Goal: Information Seeking & Learning: Find specific page/section

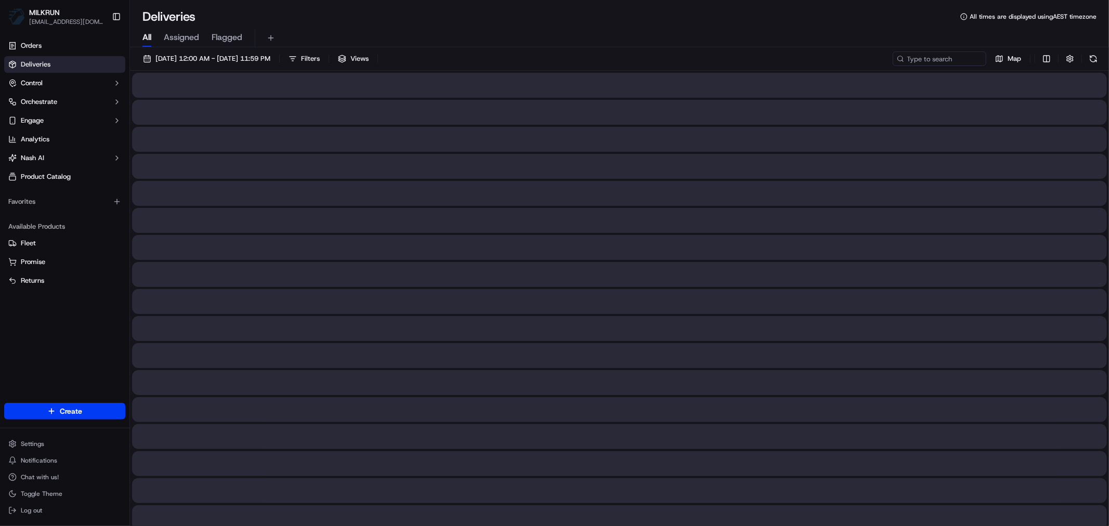
click at [145, 37] on span "All" at bounding box center [146, 37] width 9 height 12
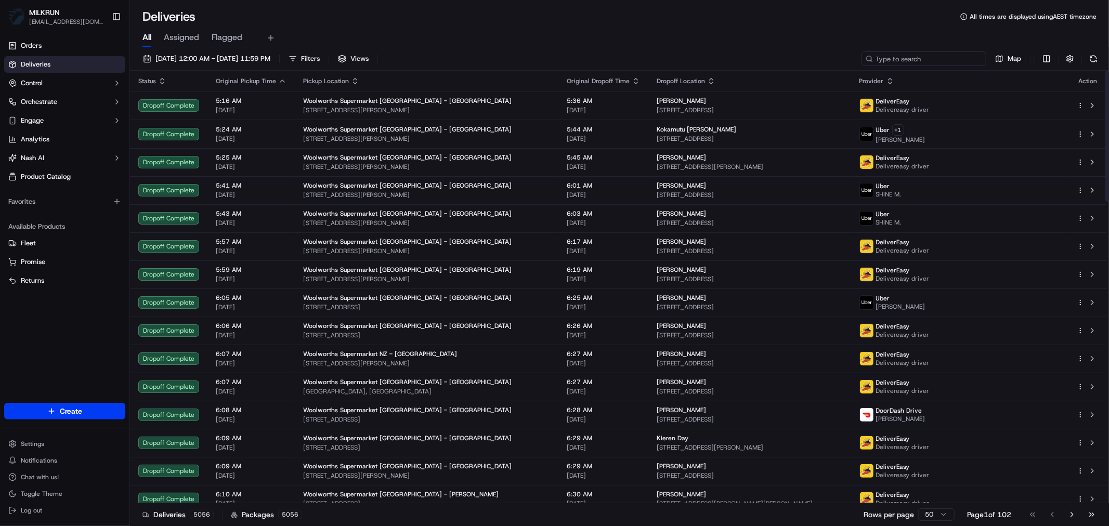
click at [915, 55] on input at bounding box center [924, 58] width 125 height 15
paste input "eea13e0f-74dc-4586-a0f1-63daef1a0879"
type input "eea13e0f-74dc-4586-a0f1-63daef1a0879"
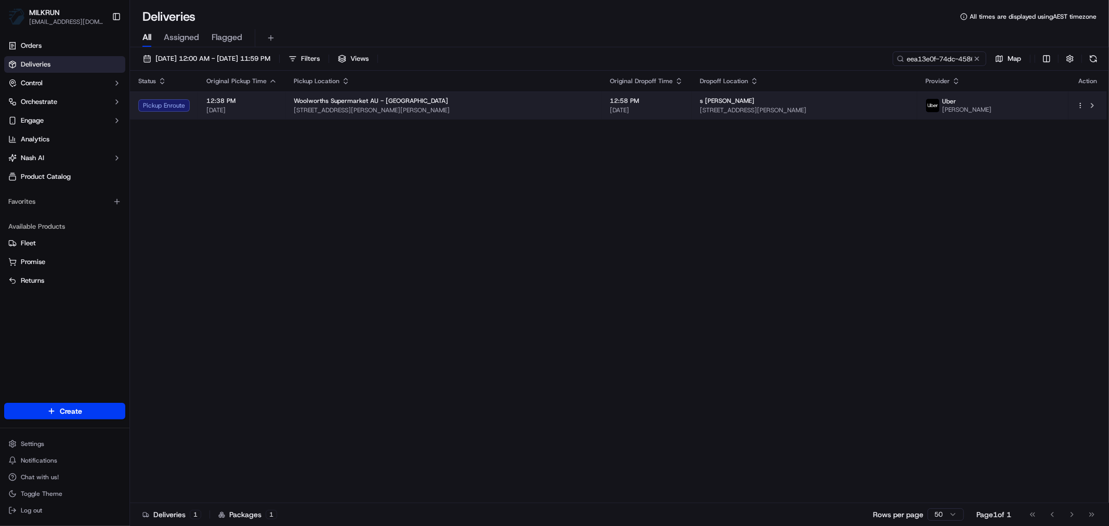
click at [501, 106] on span "[STREET_ADDRESS][PERSON_NAME][PERSON_NAME]" at bounding box center [444, 110] width 300 height 8
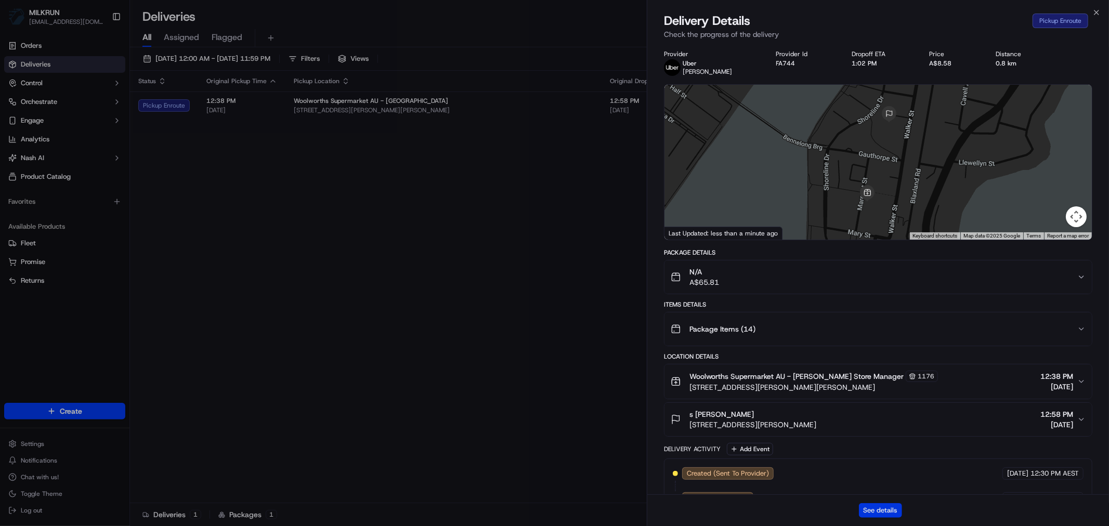
click at [873, 513] on button "See details" at bounding box center [880, 510] width 43 height 15
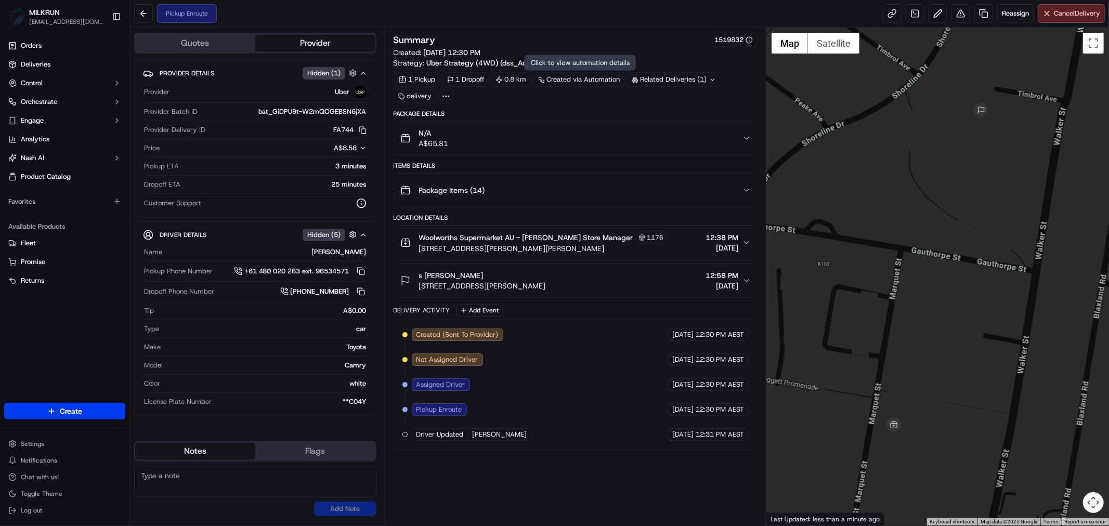
click at [743, 134] on button "N/A A$65.81" at bounding box center [575, 138] width 363 height 33
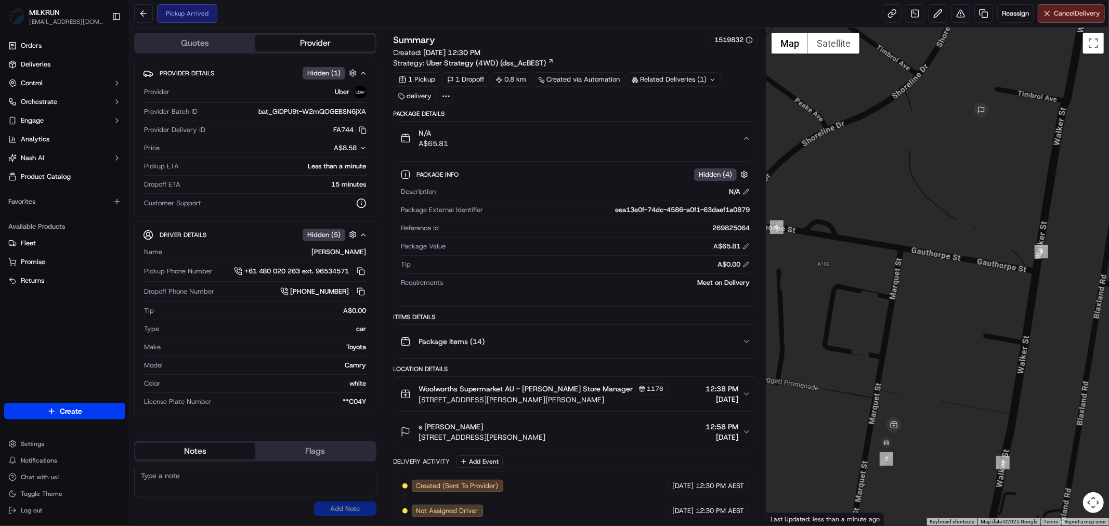
click at [750, 137] on icon "button" at bounding box center [747, 138] width 8 height 8
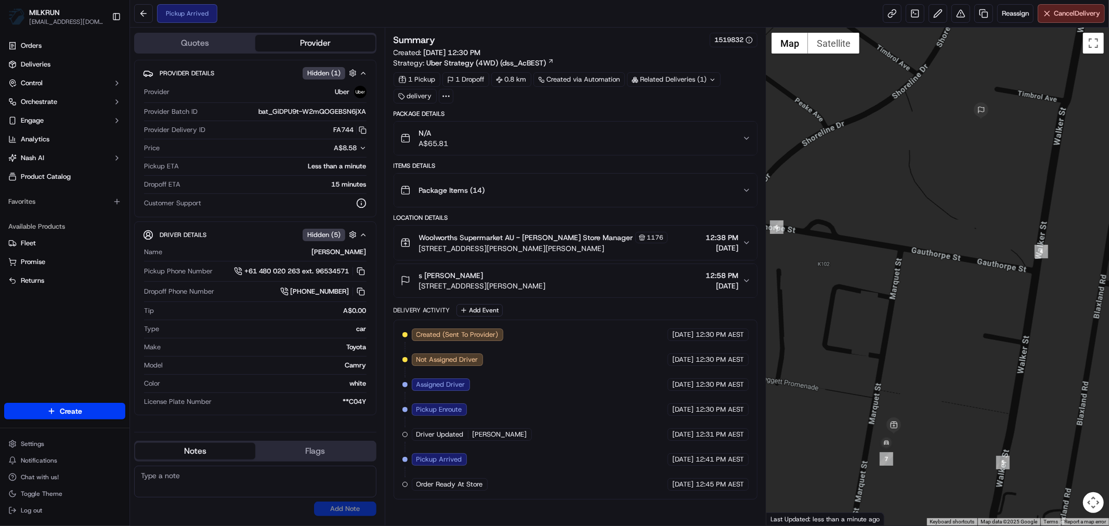
click at [749, 139] on icon "button" at bounding box center [747, 138] width 8 height 8
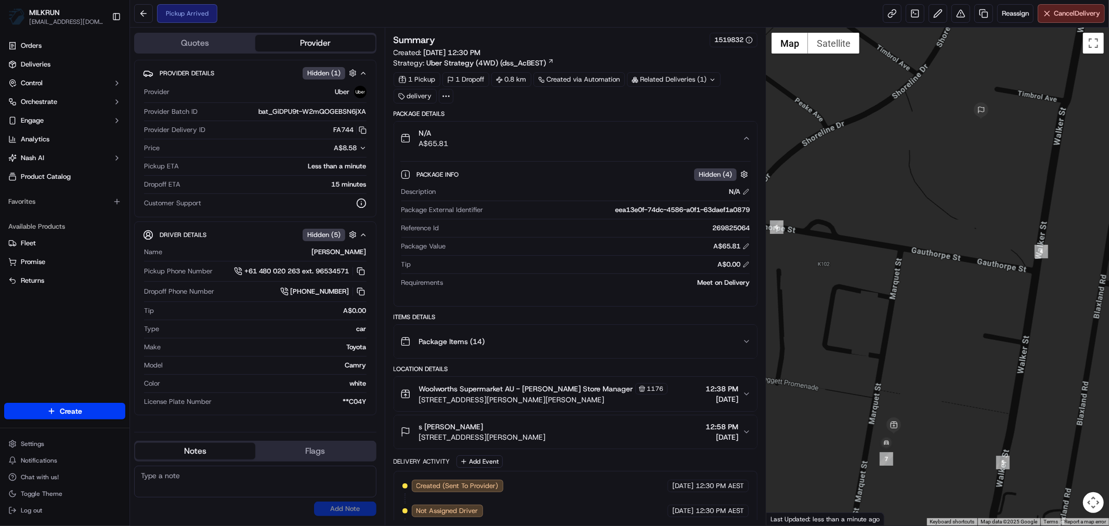
click at [749, 139] on icon "button" at bounding box center [747, 138] width 4 height 2
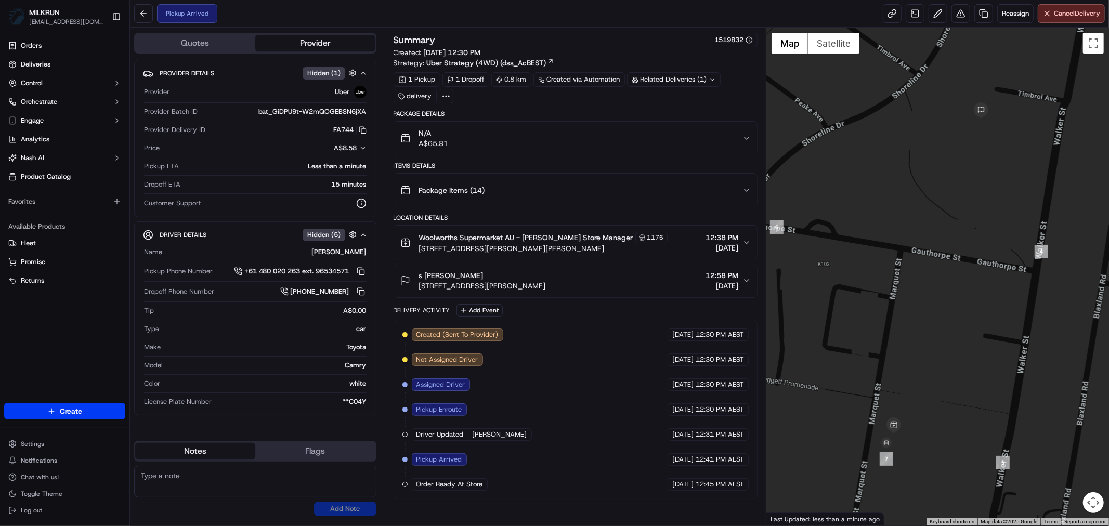
click at [749, 139] on icon "button" at bounding box center [747, 138] width 8 height 8
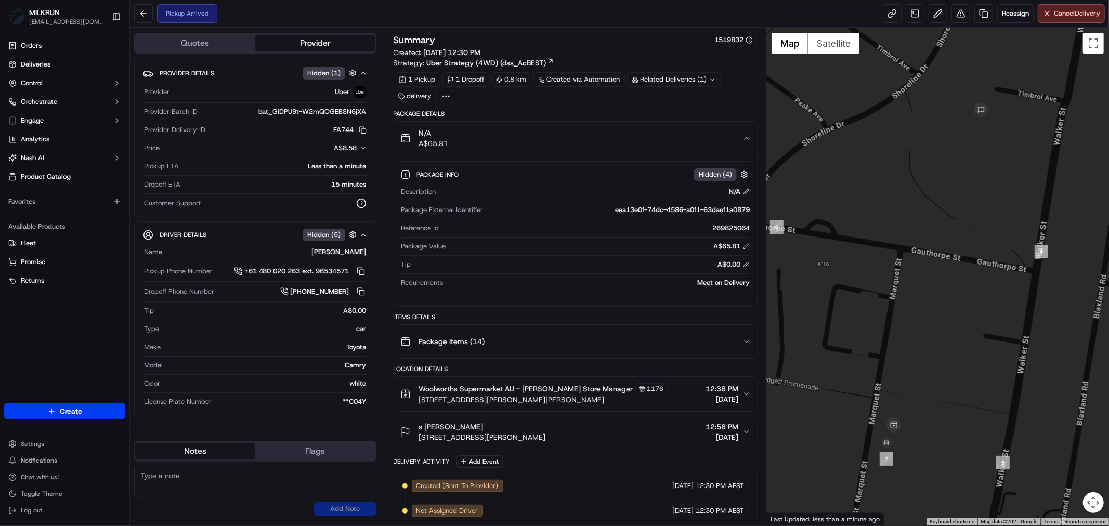
click at [749, 139] on icon "button" at bounding box center [747, 138] width 4 height 2
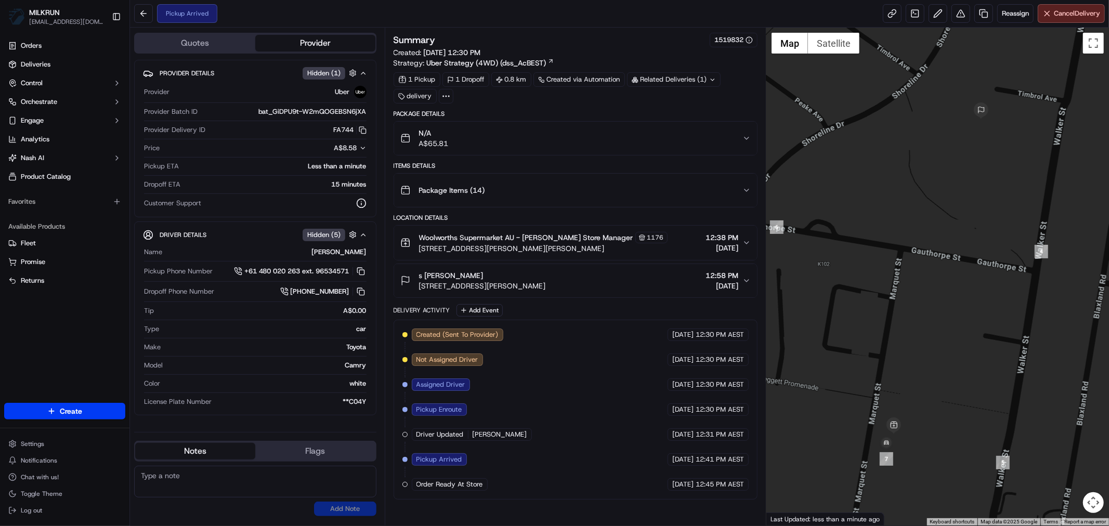
click at [56, 342] on div "Orders Deliveries Control Orchestrate Engage Analytics [PERSON_NAME] Product Ca…" at bounding box center [64, 213] width 129 height 361
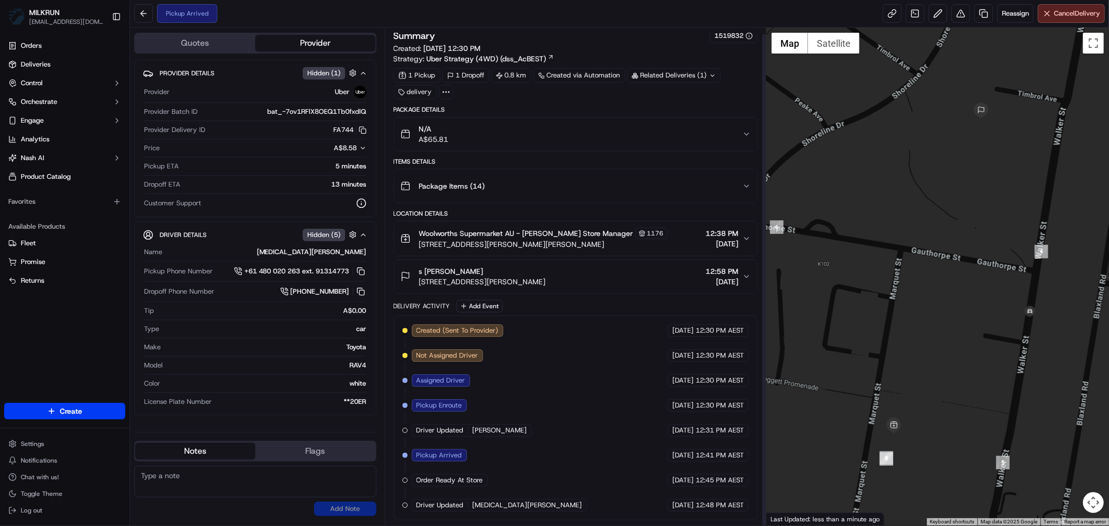
scroll to position [6, 0]
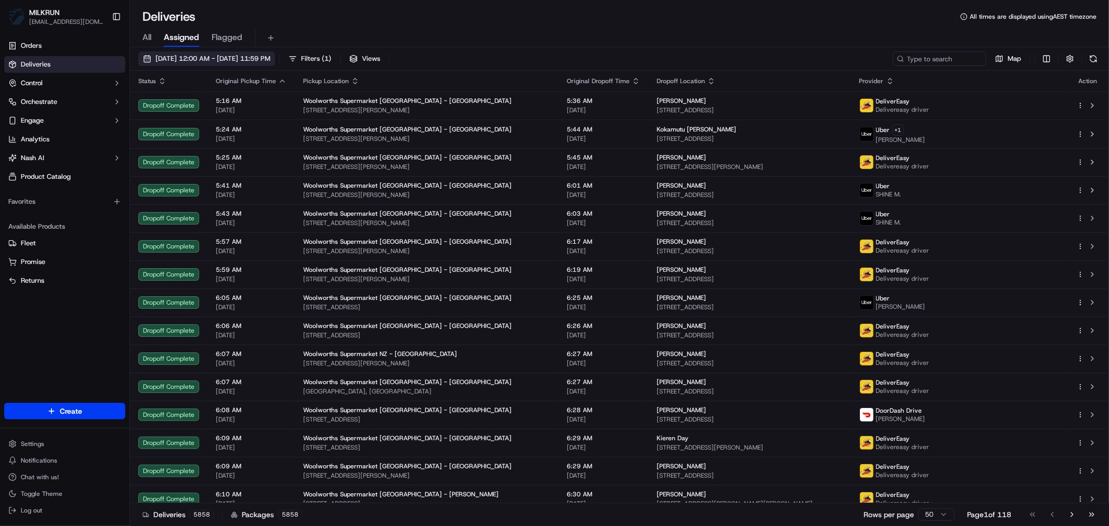
click at [232, 59] on span "17/09/2025 12:00 AM - 17/09/2025 11:59 PM" at bounding box center [213, 58] width 115 height 9
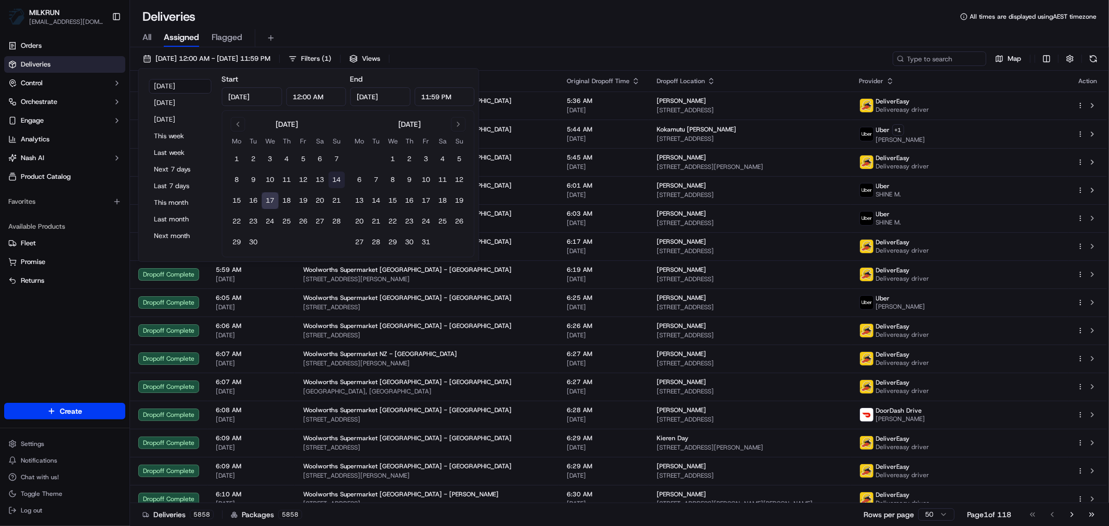
click at [336, 180] on button "14" at bounding box center [337, 180] width 17 height 17
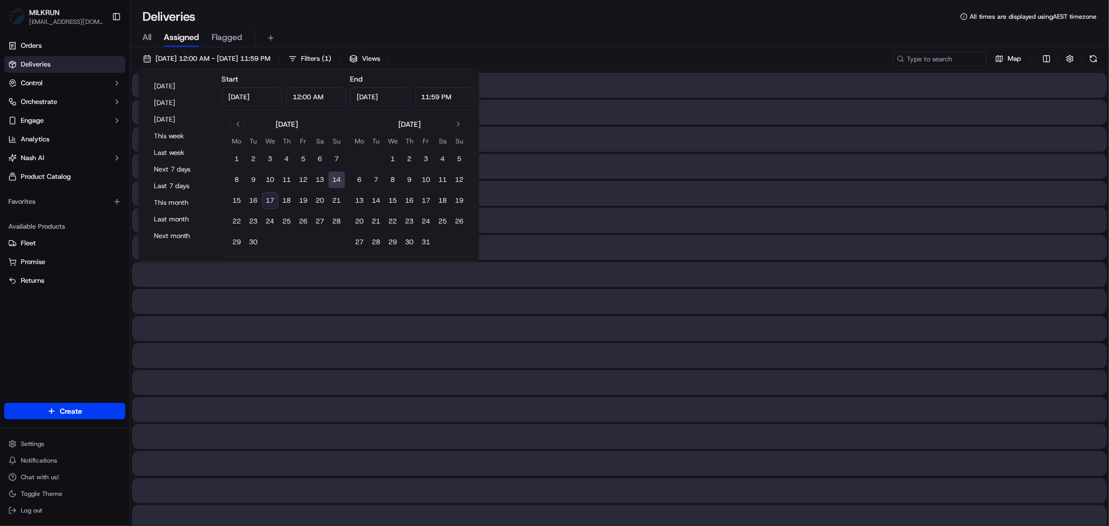
type input "Sep 14, 2025"
click at [333, 178] on button "14" at bounding box center [337, 180] width 17 height 17
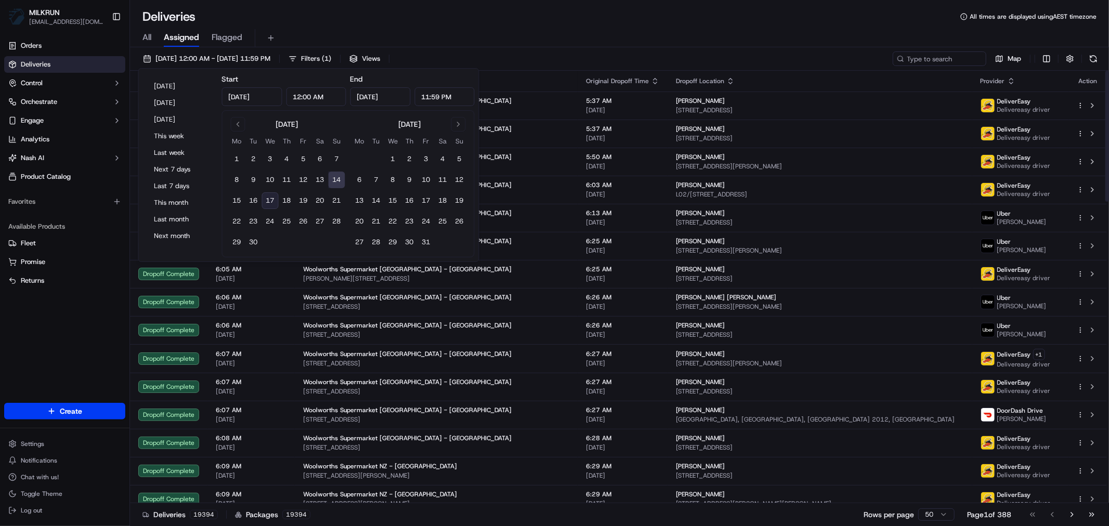
click at [548, 34] on div "All Assigned Flagged" at bounding box center [619, 38] width 979 height 18
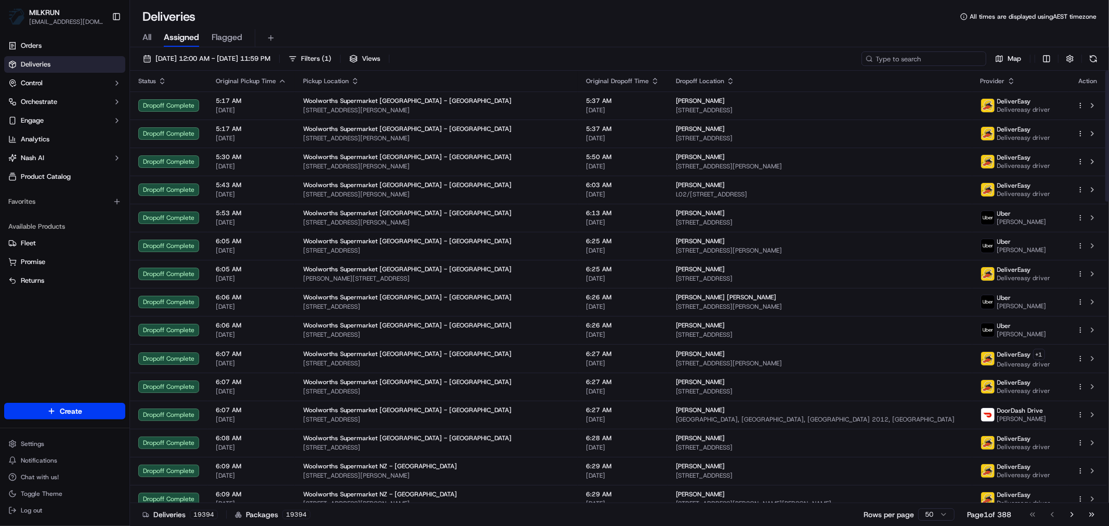
click at [943, 64] on input at bounding box center [924, 58] width 125 height 15
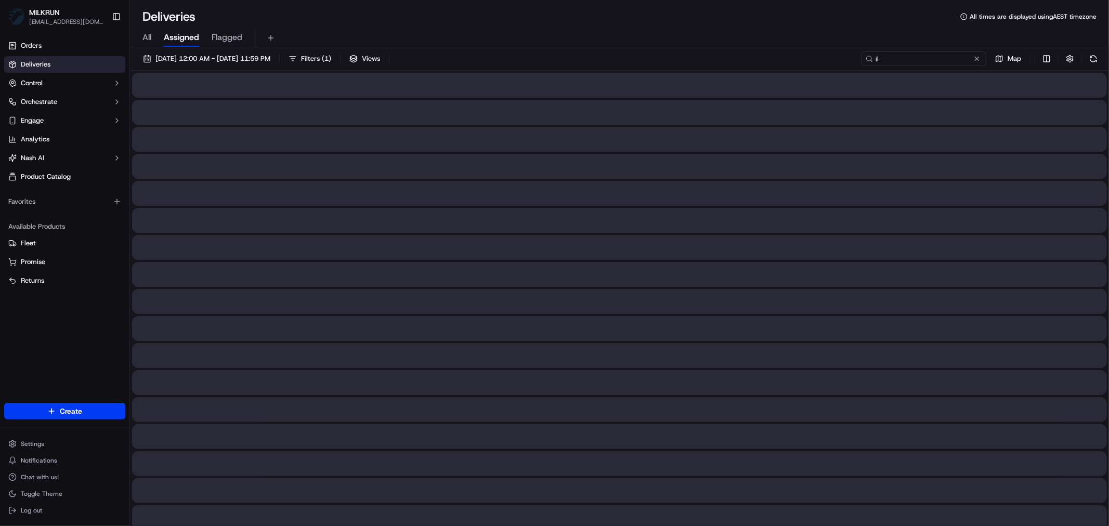
type input "i"
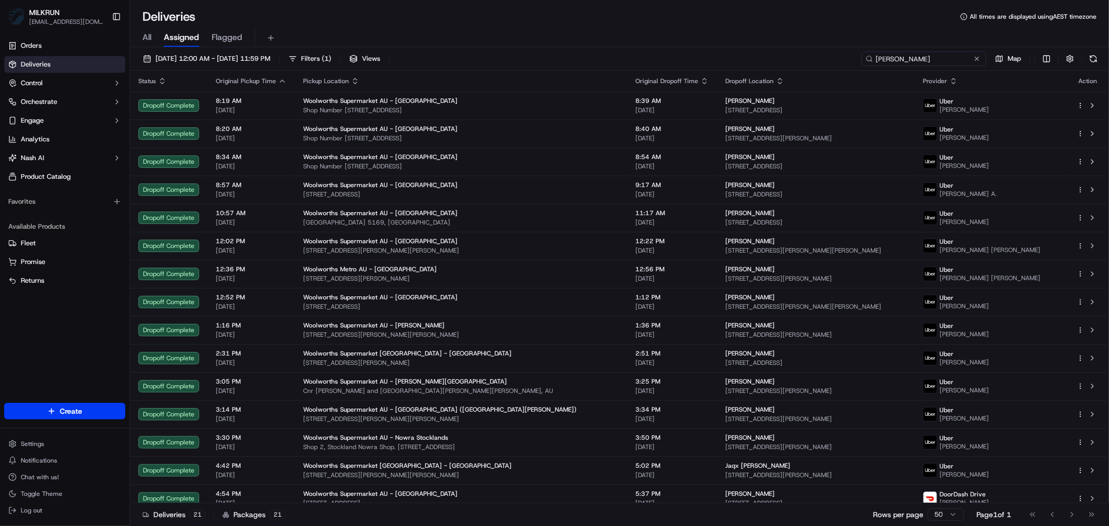
click at [887, 59] on input "philip" at bounding box center [924, 58] width 125 height 15
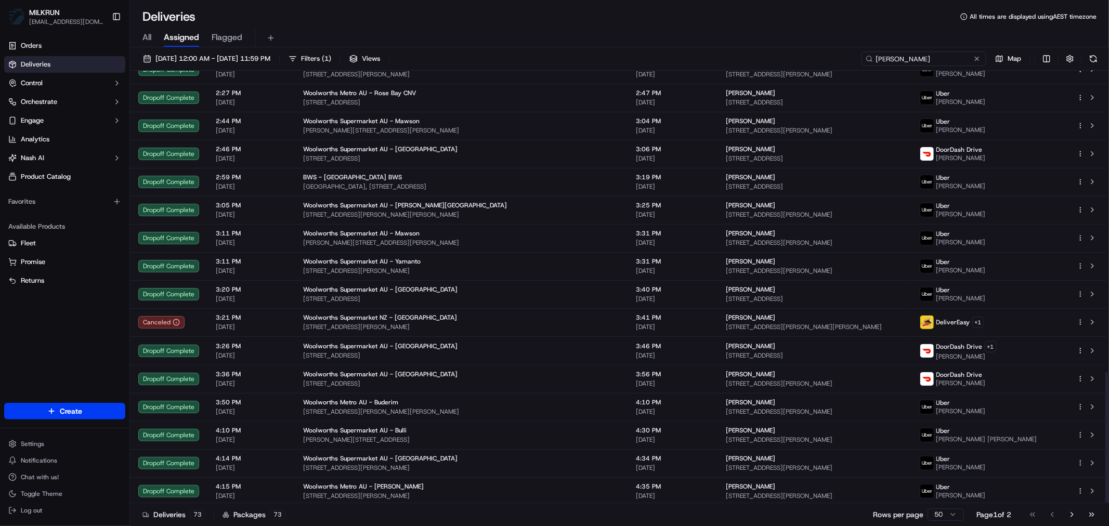
scroll to position [993, 0]
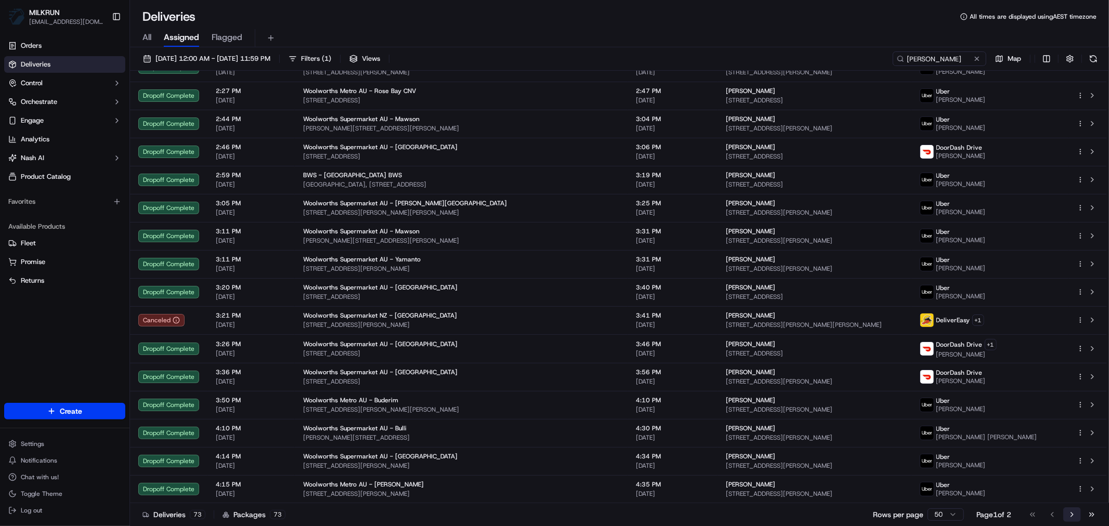
click at [1073, 515] on button "Go to next page" at bounding box center [1073, 515] width 18 height 15
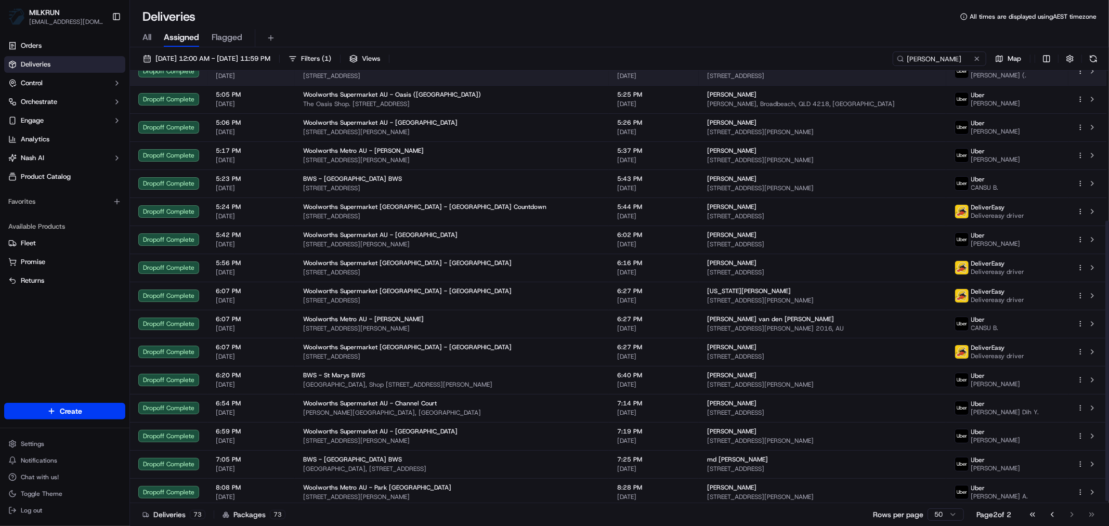
scroll to position [233, 0]
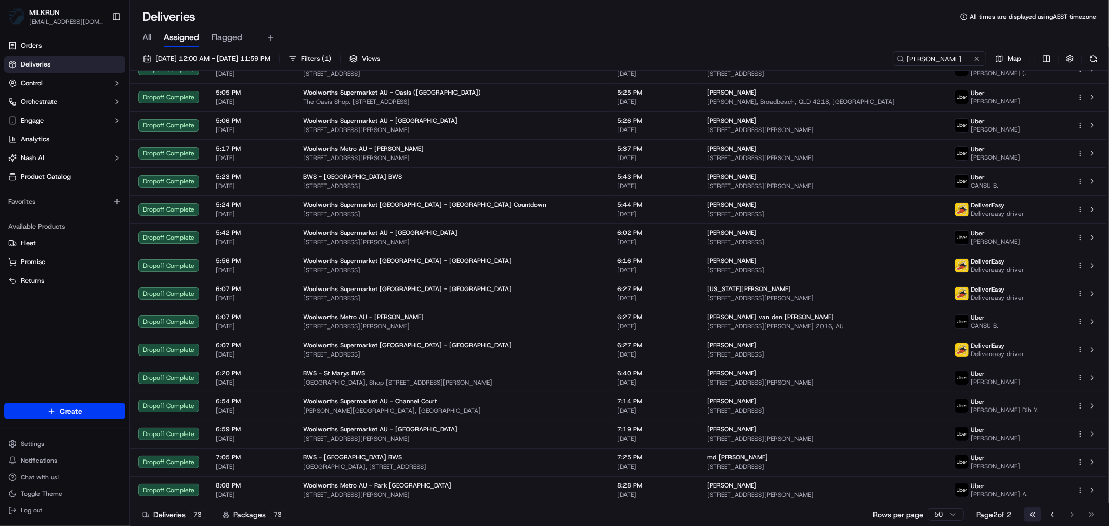
click at [1036, 515] on button "Go to first page" at bounding box center [1033, 515] width 18 height 15
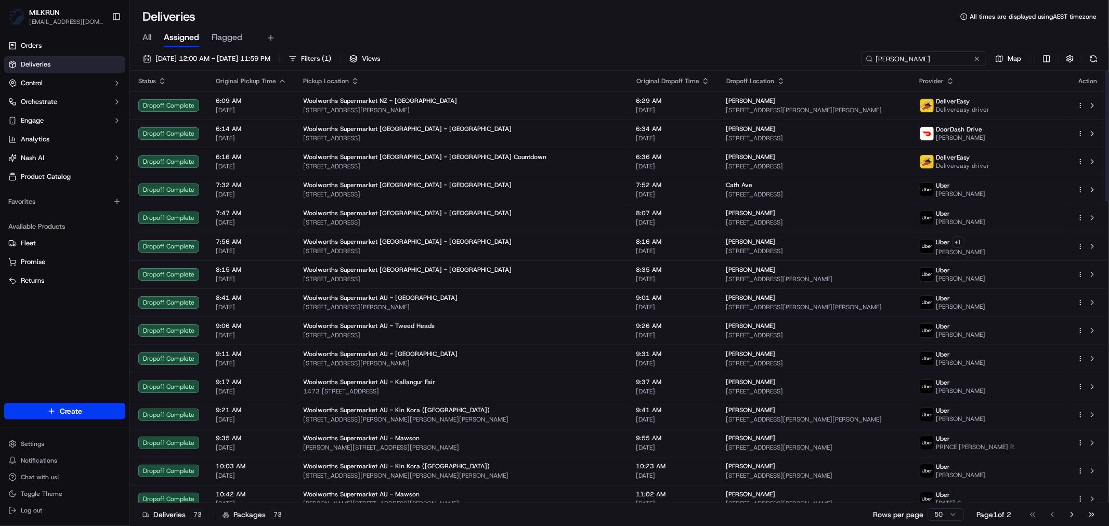
drag, startPoint x: 943, startPoint y: 61, endPoint x: 818, endPoint y: 62, distance: 125.9
click at [872, 63] on input "phillip" at bounding box center [924, 58] width 125 height 15
paste input "Phillip bowling"
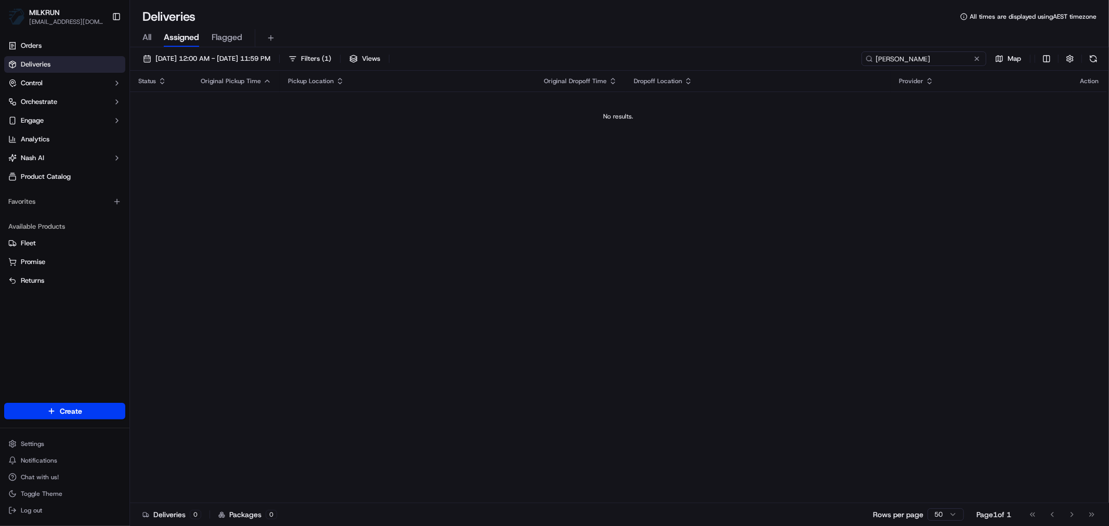
drag, startPoint x: 896, startPoint y: 58, endPoint x: 791, endPoint y: 71, distance: 105.8
click at [791, 71] on div "14/09/2025 12:00 AM - 14/09/2025 11:59 PM Filters ( 1 ) Views Phillip bowling M…" at bounding box center [619, 287] width 979 height 481
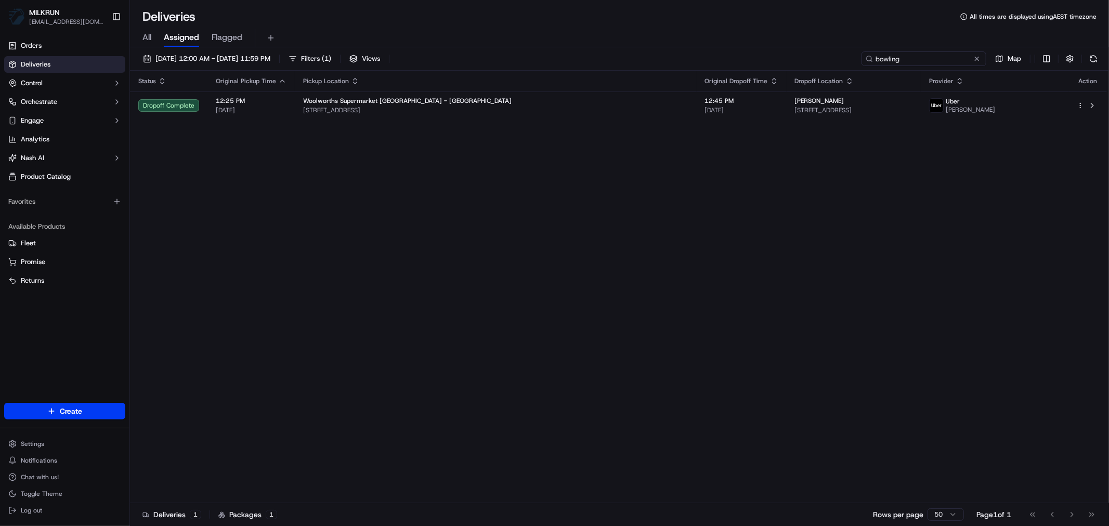
type input "bowling"
drag, startPoint x: 908, startPoint y: 62, endPoint x: 723, endPoint y: 63, distance: 184.6
click at [727, 63] on div "14/09/2025 12:00 AM - 14/09/2025 11:59 PM Filters ( 1 ) Views bowling Map" at bounding box center [619, 60] width 979 height 19
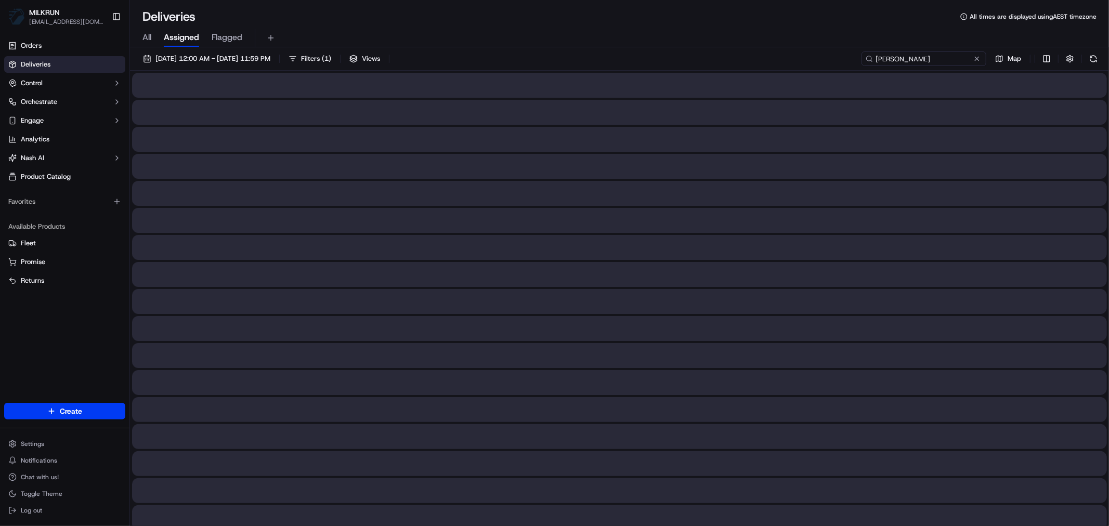
type input "Phillip"
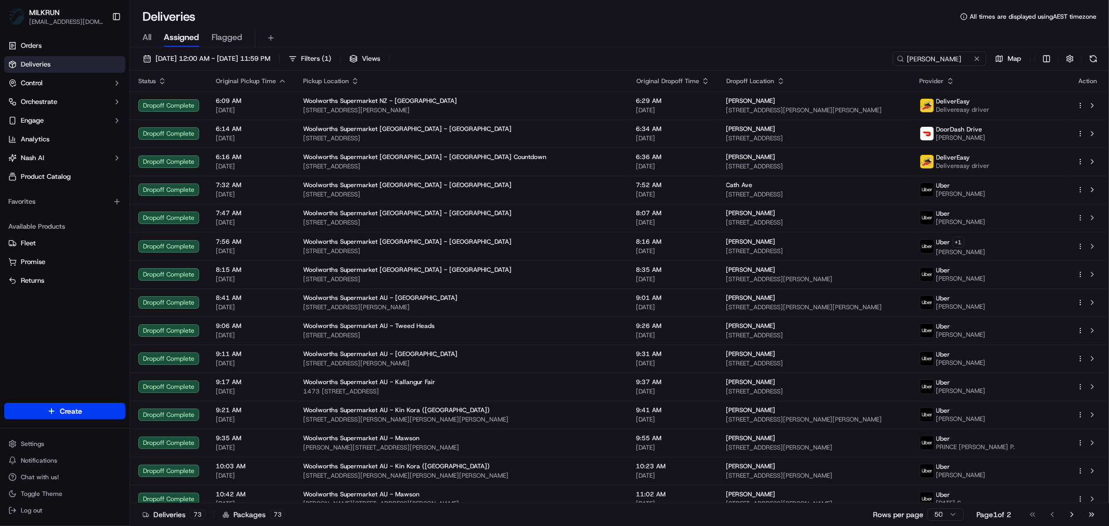
drag, startPoint x: 978, startPoint y: 58, endPoint x: 953, endPoint y: 59, distance: 25.0
click at [978, 58] on button at bounding box center [977, 59] width 10 height 10
